Goal: Find specific page/section: Find specific page/section

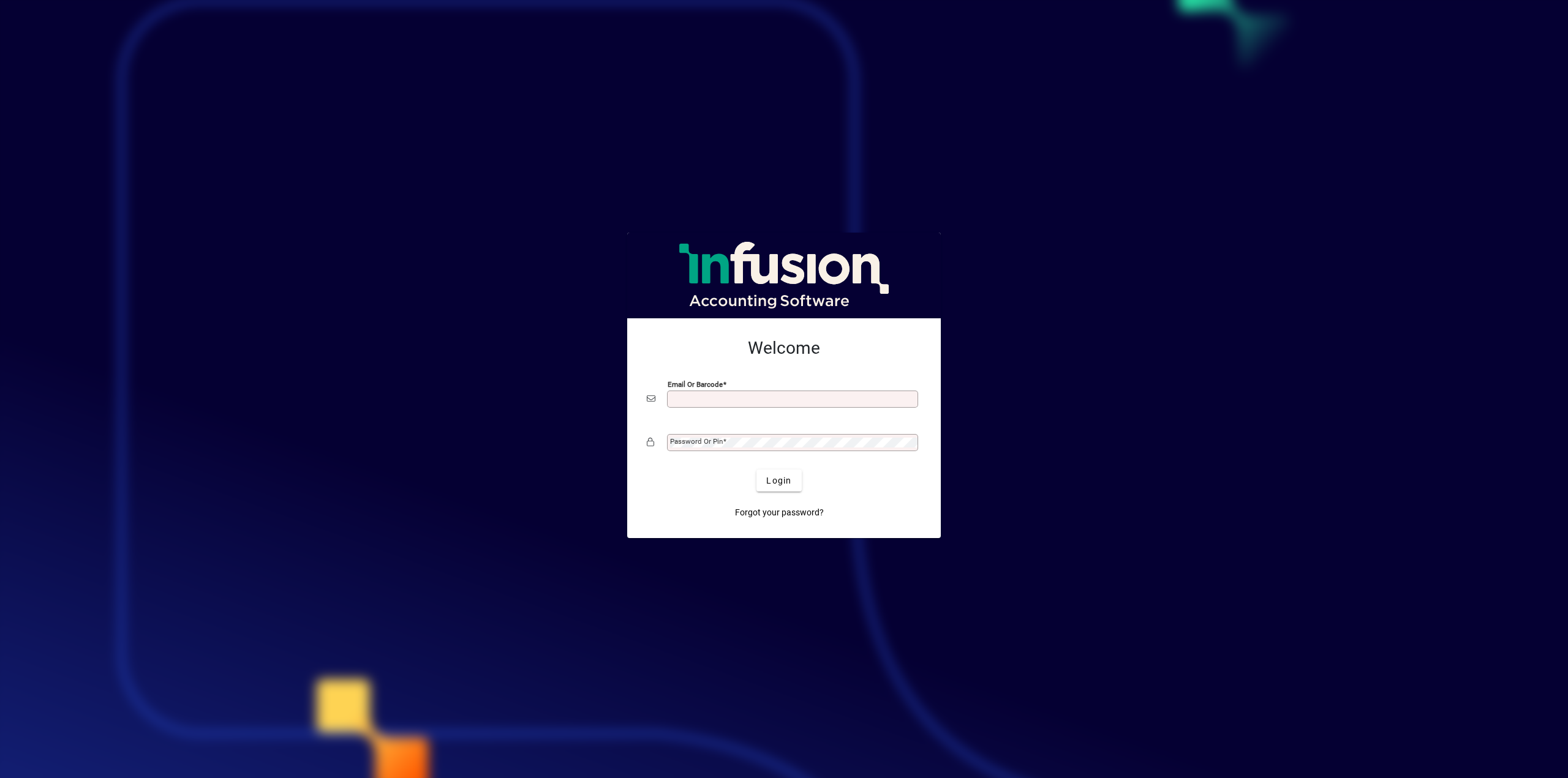
click at [795, 395] on input "Email or Barcode" at bounding box center [793, 399] width 248 height 10
type input "**********"
click at [780, 483] on span "Login" at bounding box center [779, 481] width 25 height 13
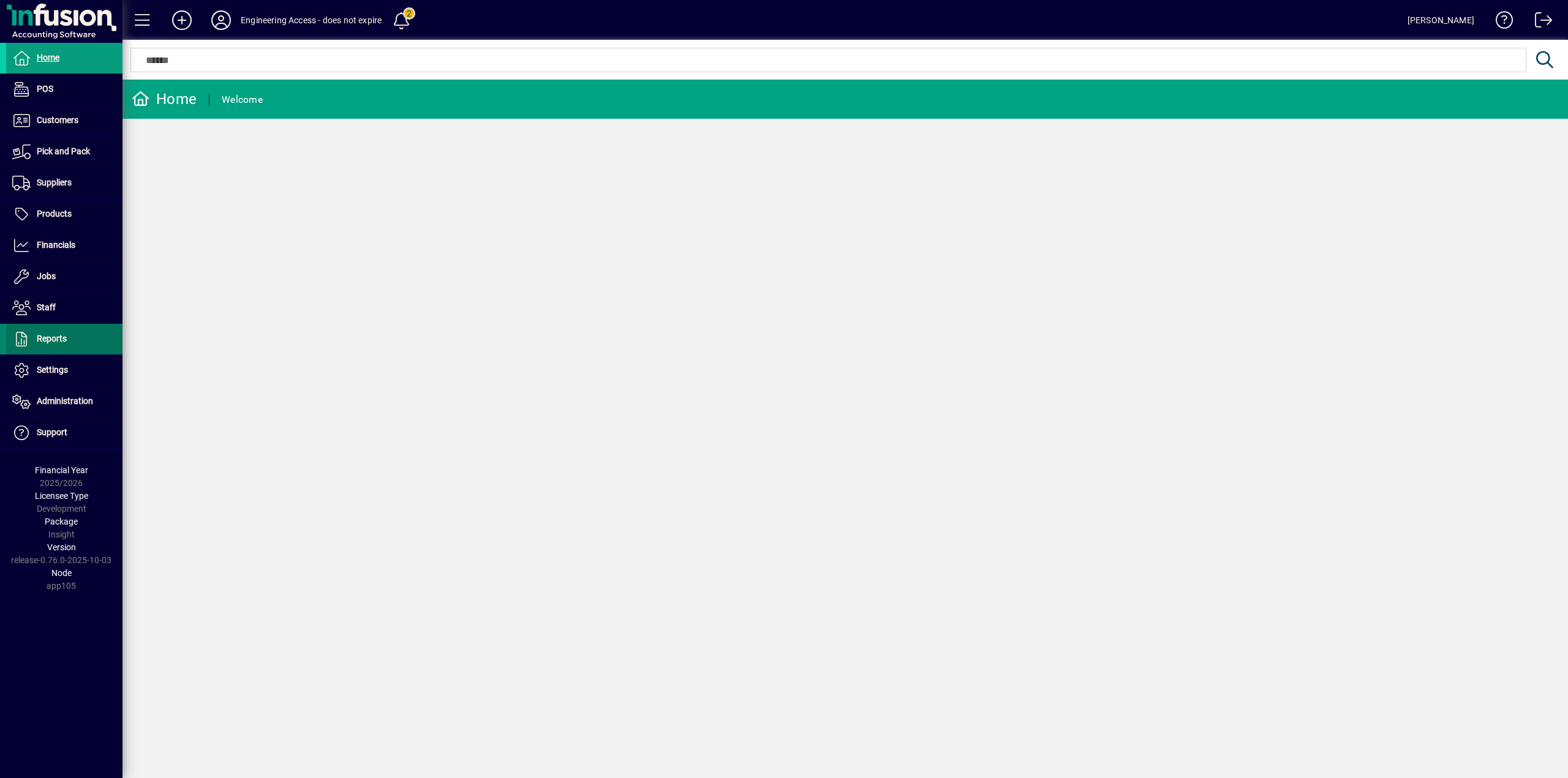
click at [55, 338] on span "Reports" at bounding box center [52, 339] width 30 height 10
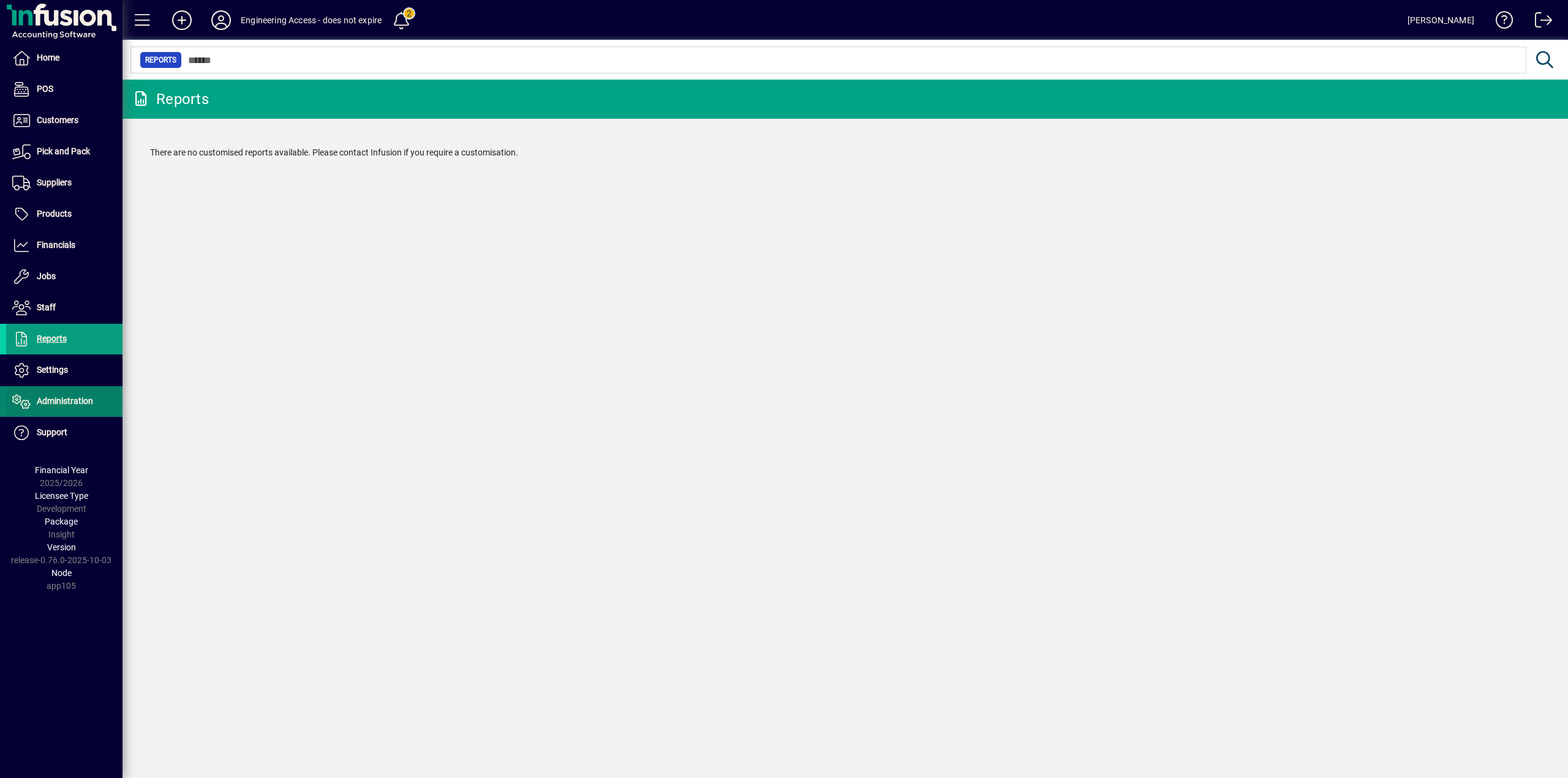
click at [56, 401] on span "Administration" at bounding box center [64, 401] width 56 height 10
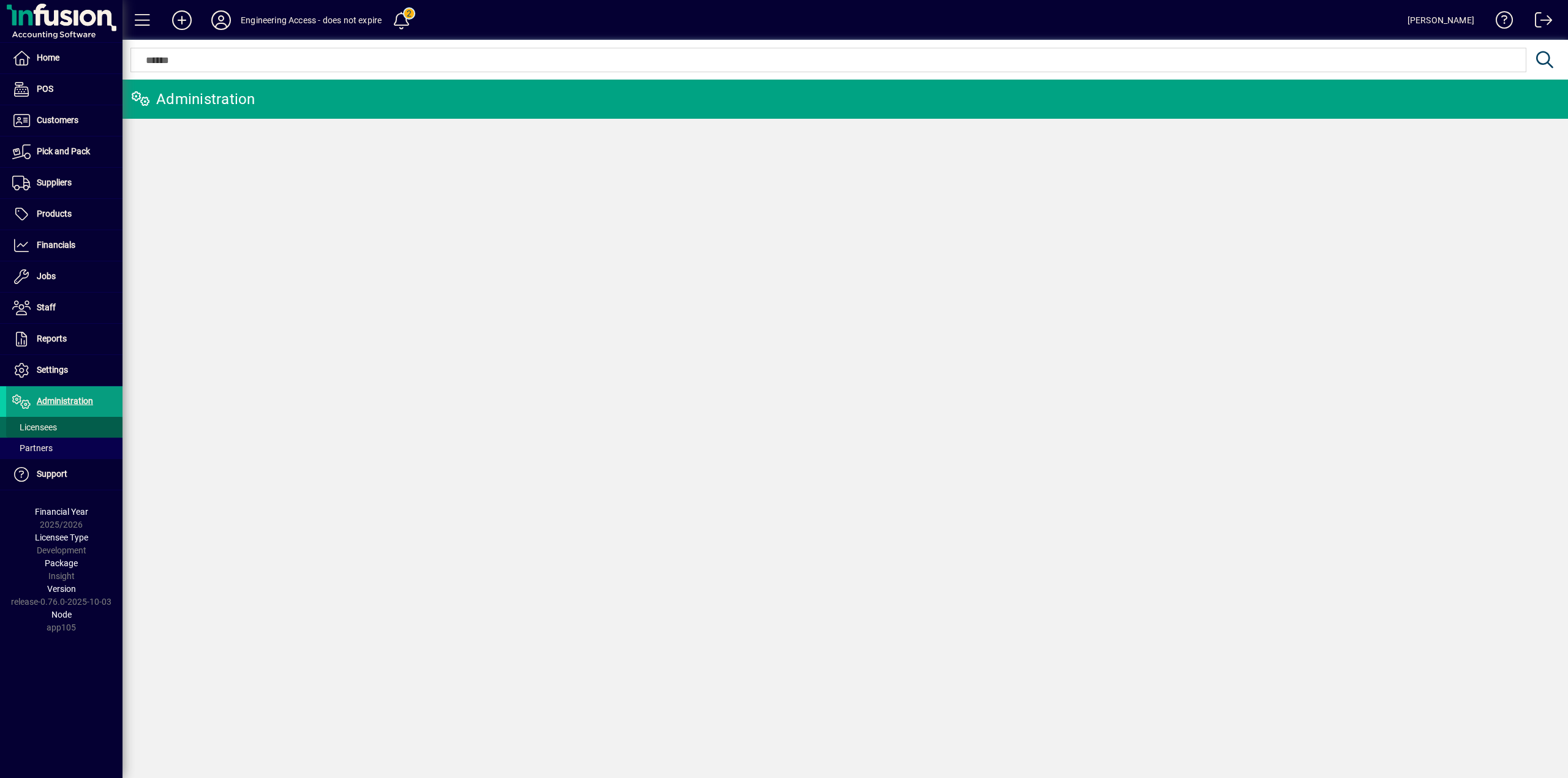
click at [40, 425] on span "Licensees" at bounding box center [34, 428] width 45 height 10
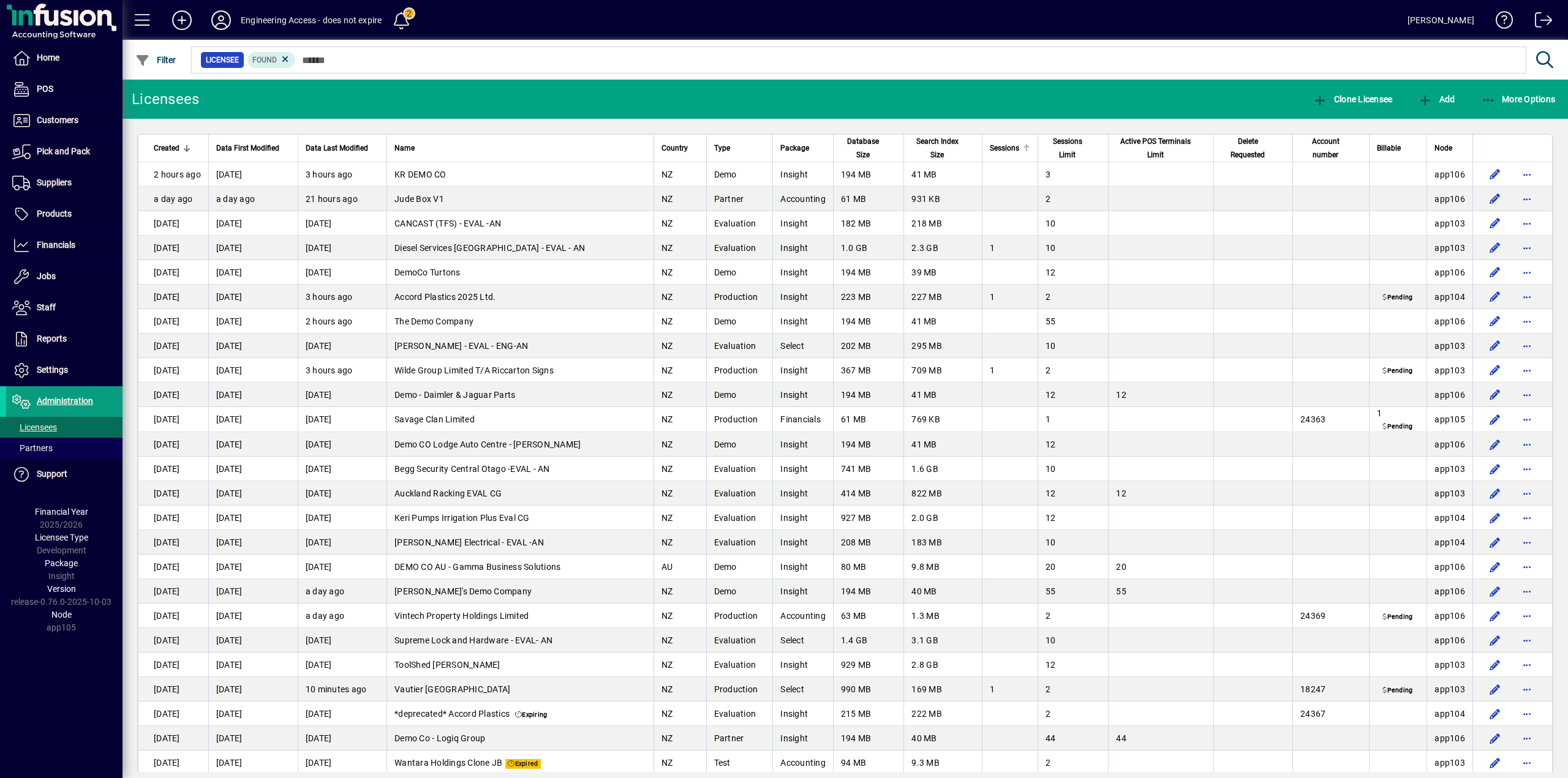
click at [1003, 149] on span "Sessions" at bounding box center [1005, 148] width 30 height 13
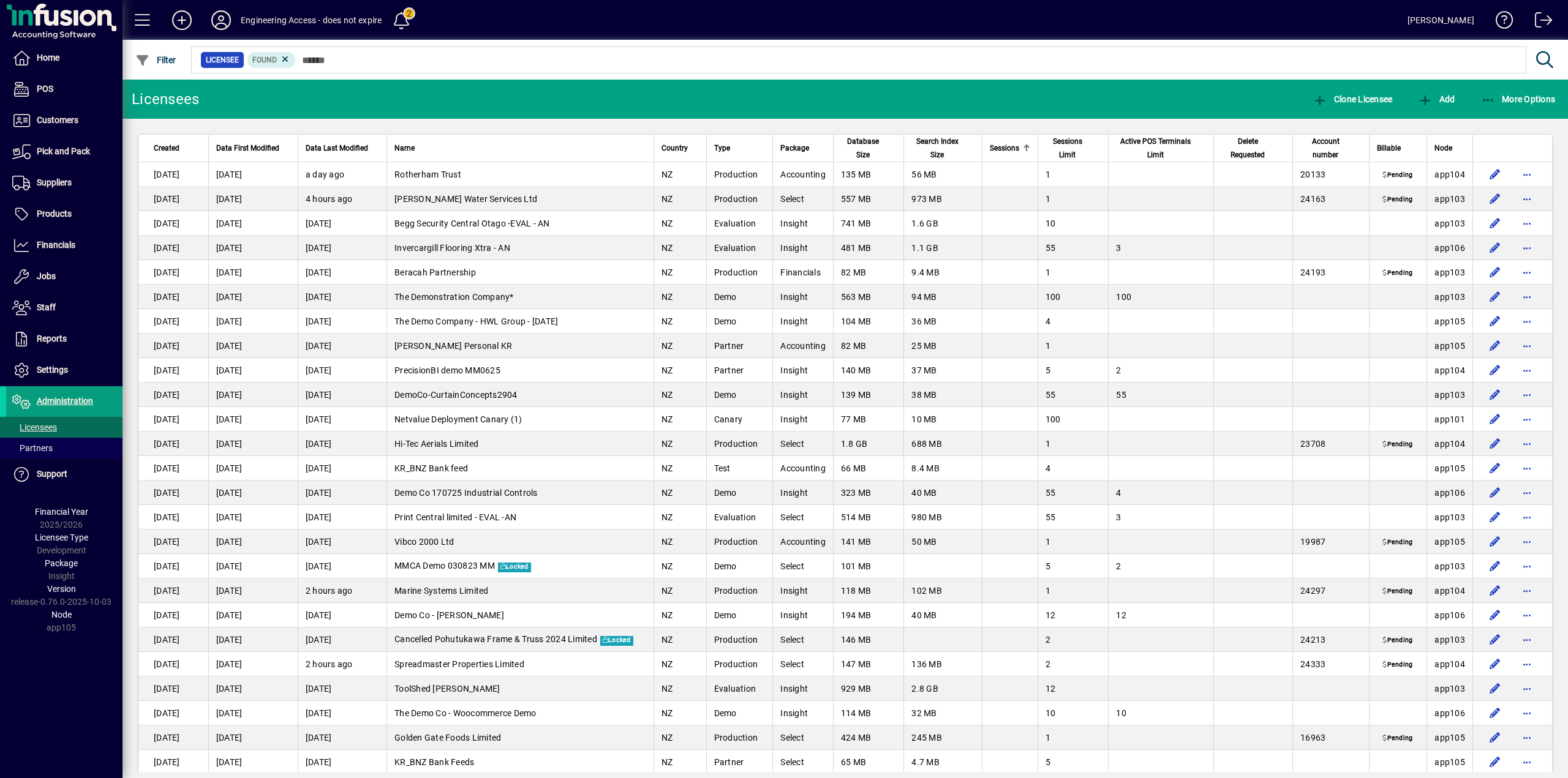
click at [1003, 149] on span "Sessions" at bounding box center [1005, 148] width 30 height 13
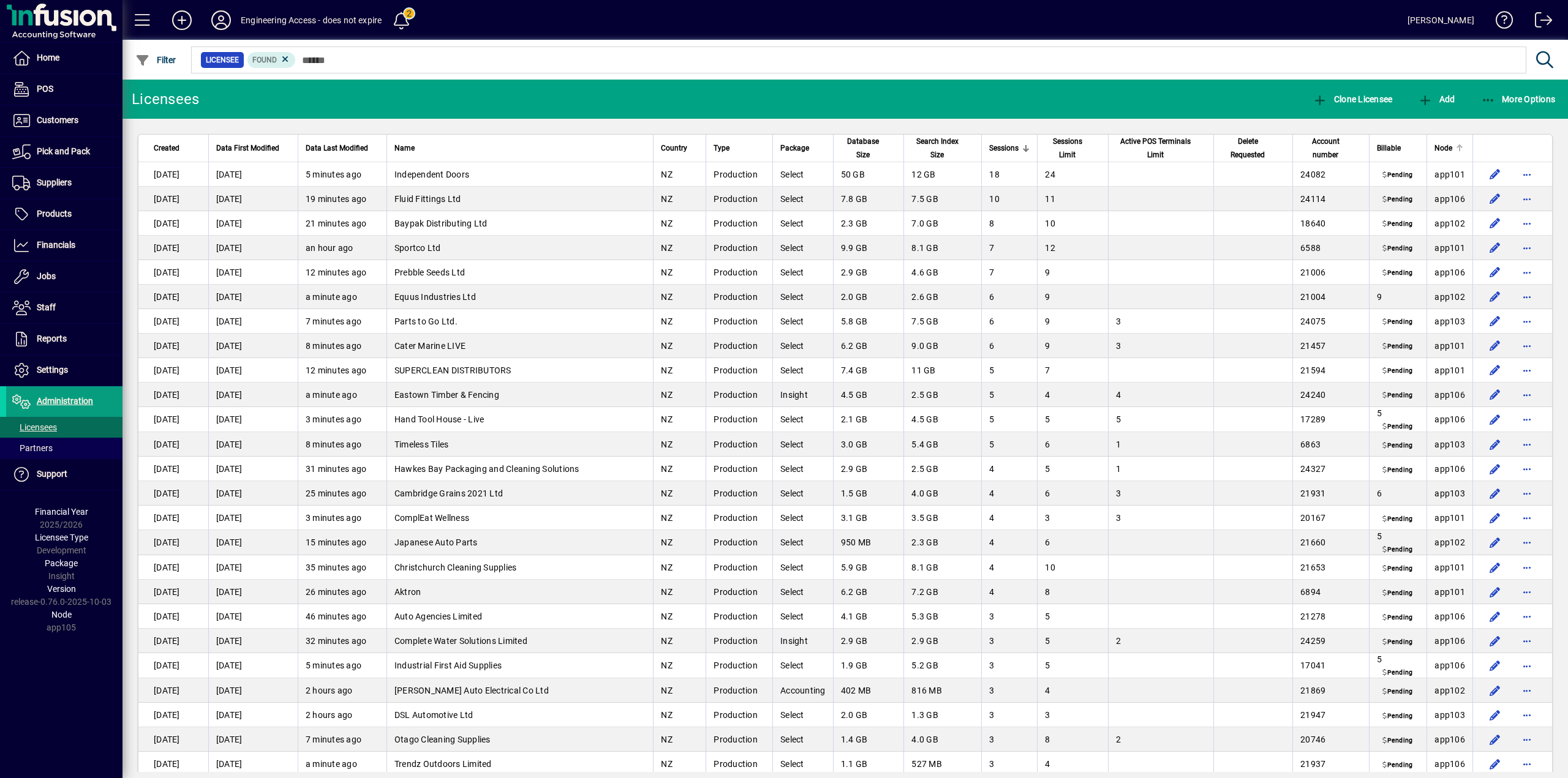
click at [1437, 149] on span "Node" at bounding box center [1443, 148] width 18 height 13
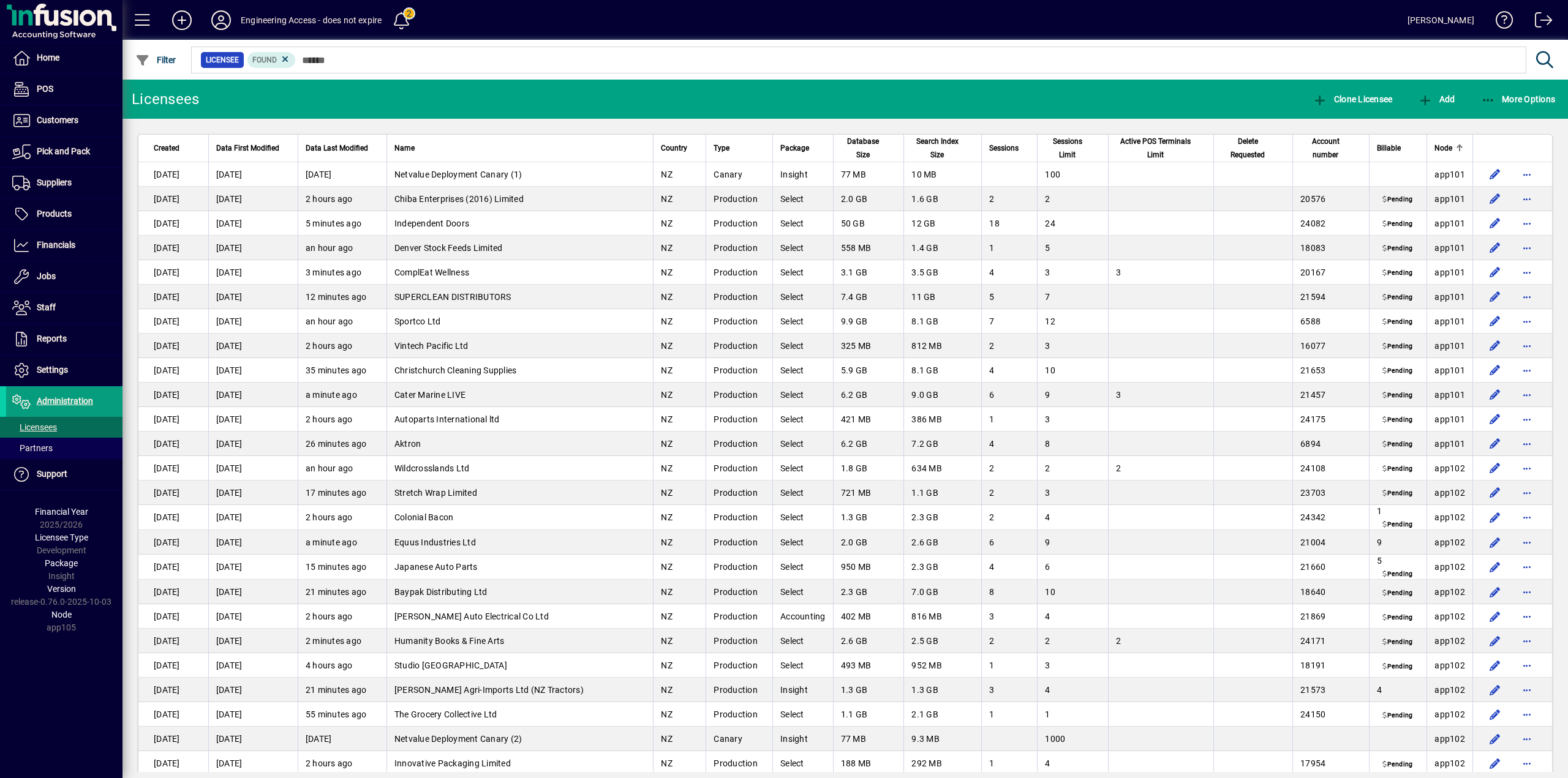
click at [1437, 149] on span "Node" at bounding box center [1443, 148] width 18 height 13
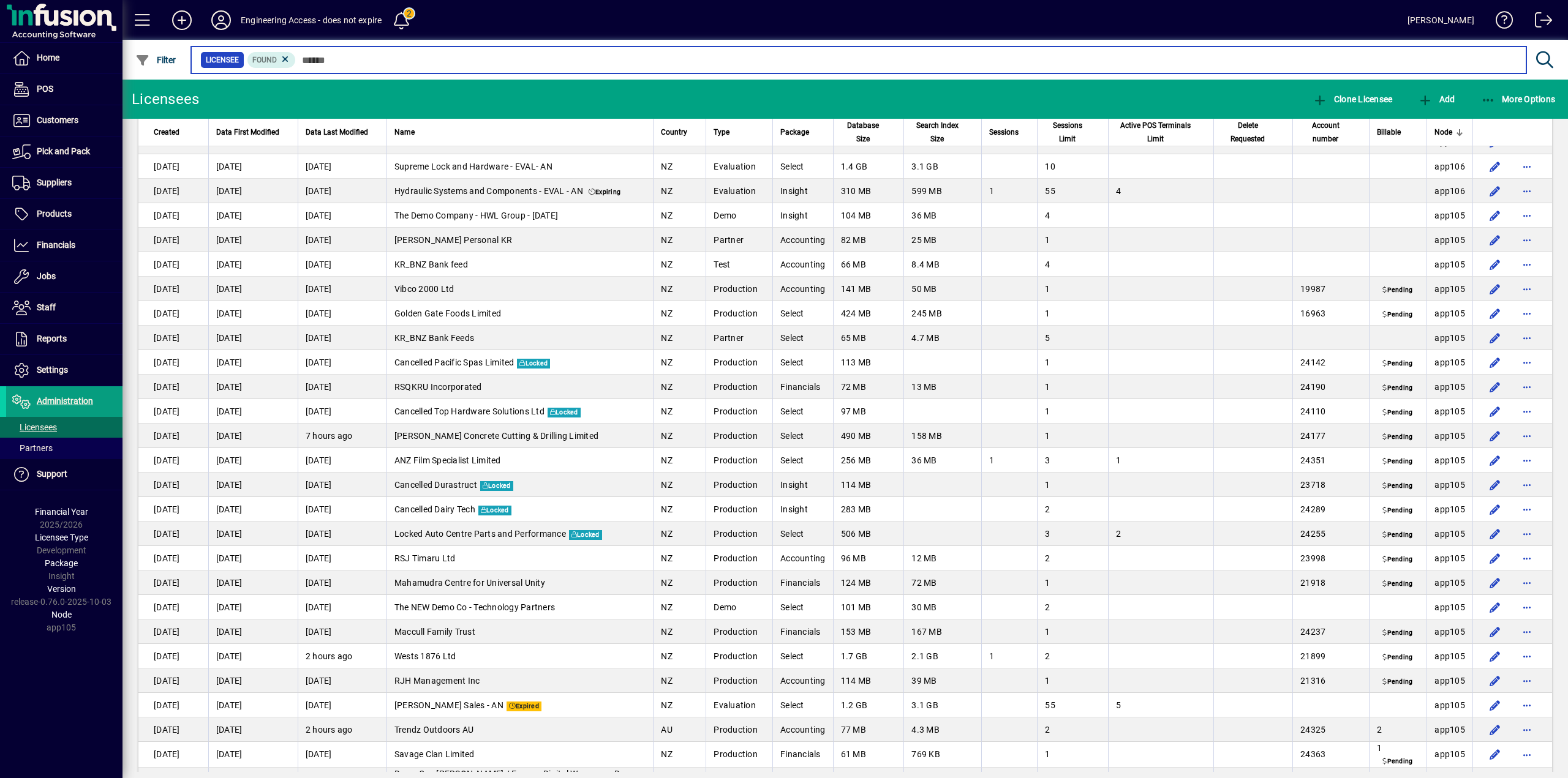
scroll to position [1898, 0]
